Goal: Information Seeking & Learning: Learn about a topic

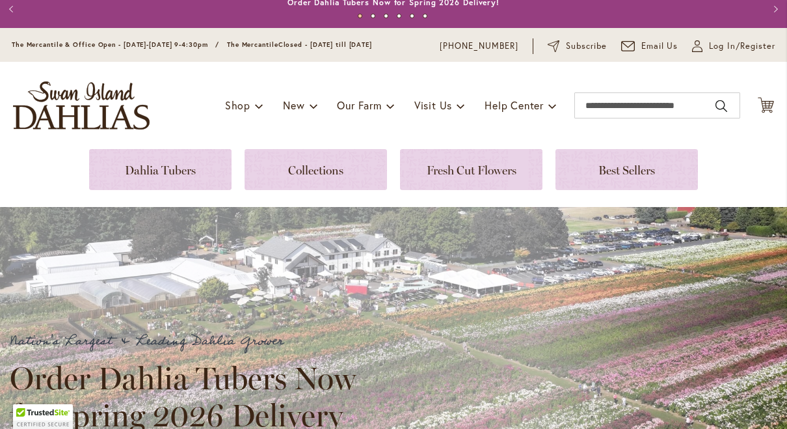
scroll to position [14, 0]
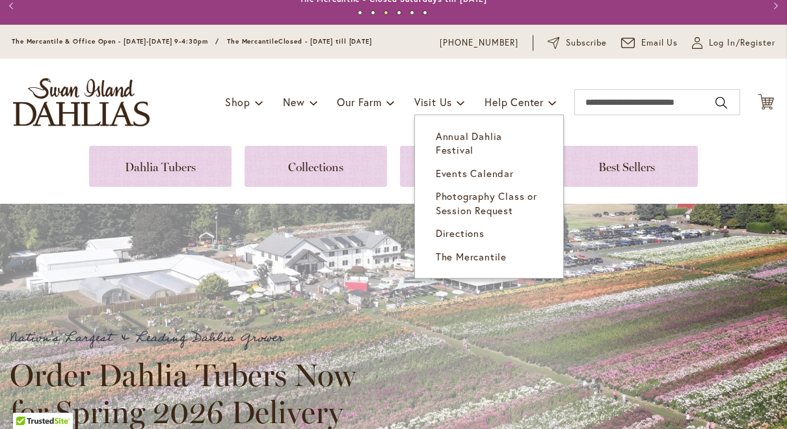
click at [502, 141] on span "Annual Dahlia Festival" at bounding box center [469, 142] width 66 height 27
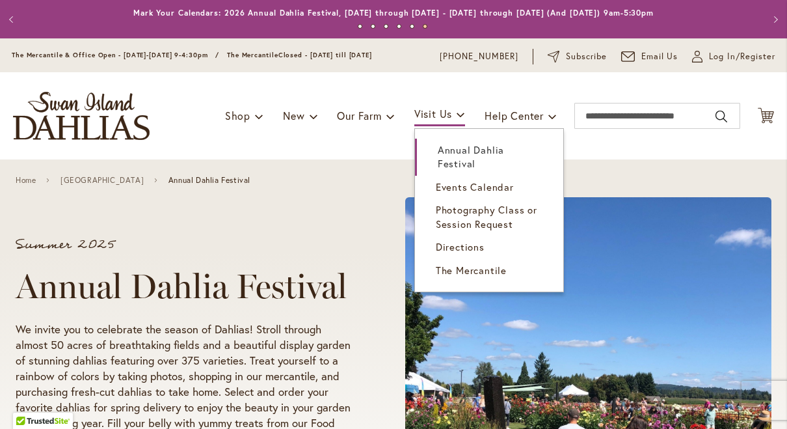
click at [444, 187] on span "Events Calendar" at bounding box center [475, 186] width 78 height 13
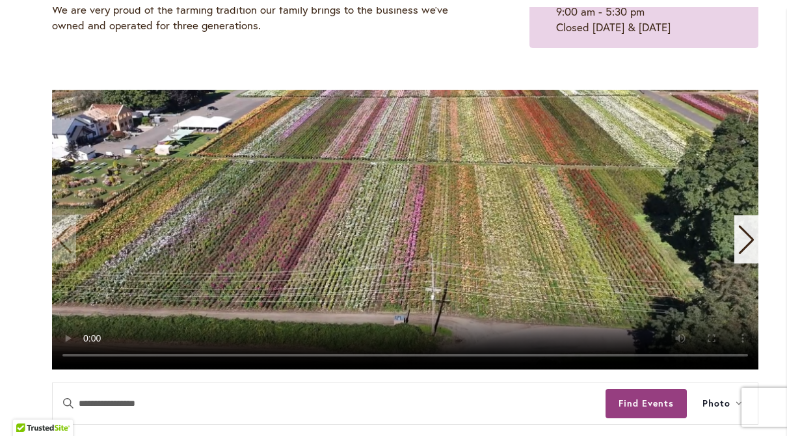
scroll to position [223, 0]
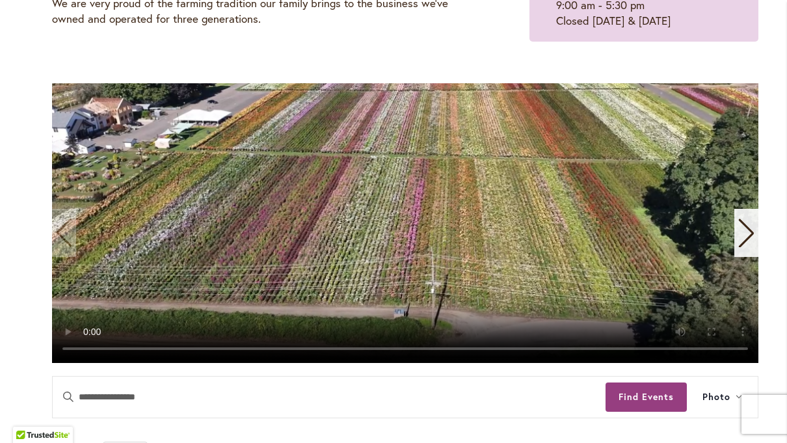
click at [449, 218] on video "1 / 11" at bounding box center [405, 223] width 706 height 280
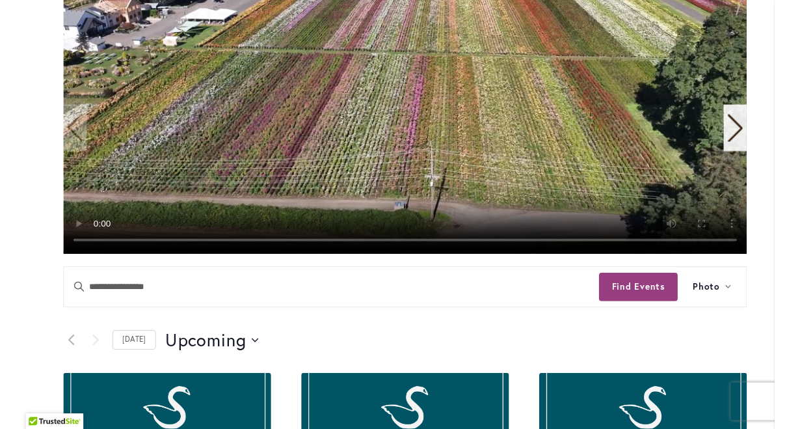
scroll to position [325, 0]
